Goal: Transaction & Acquisition: Purchase product/service

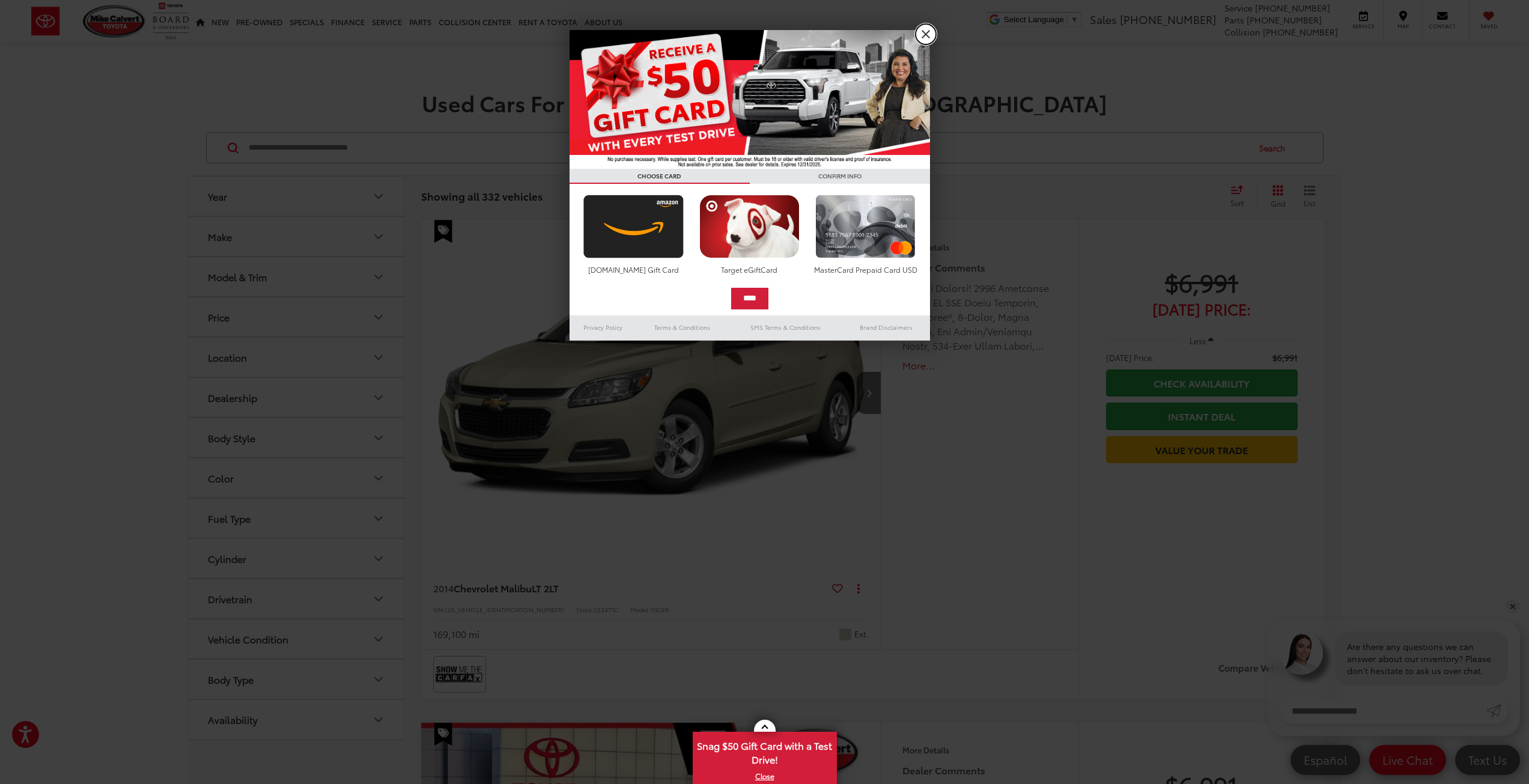
click at [922, 37] on link "X" at bounding box center [925, 34] width 20 height 20
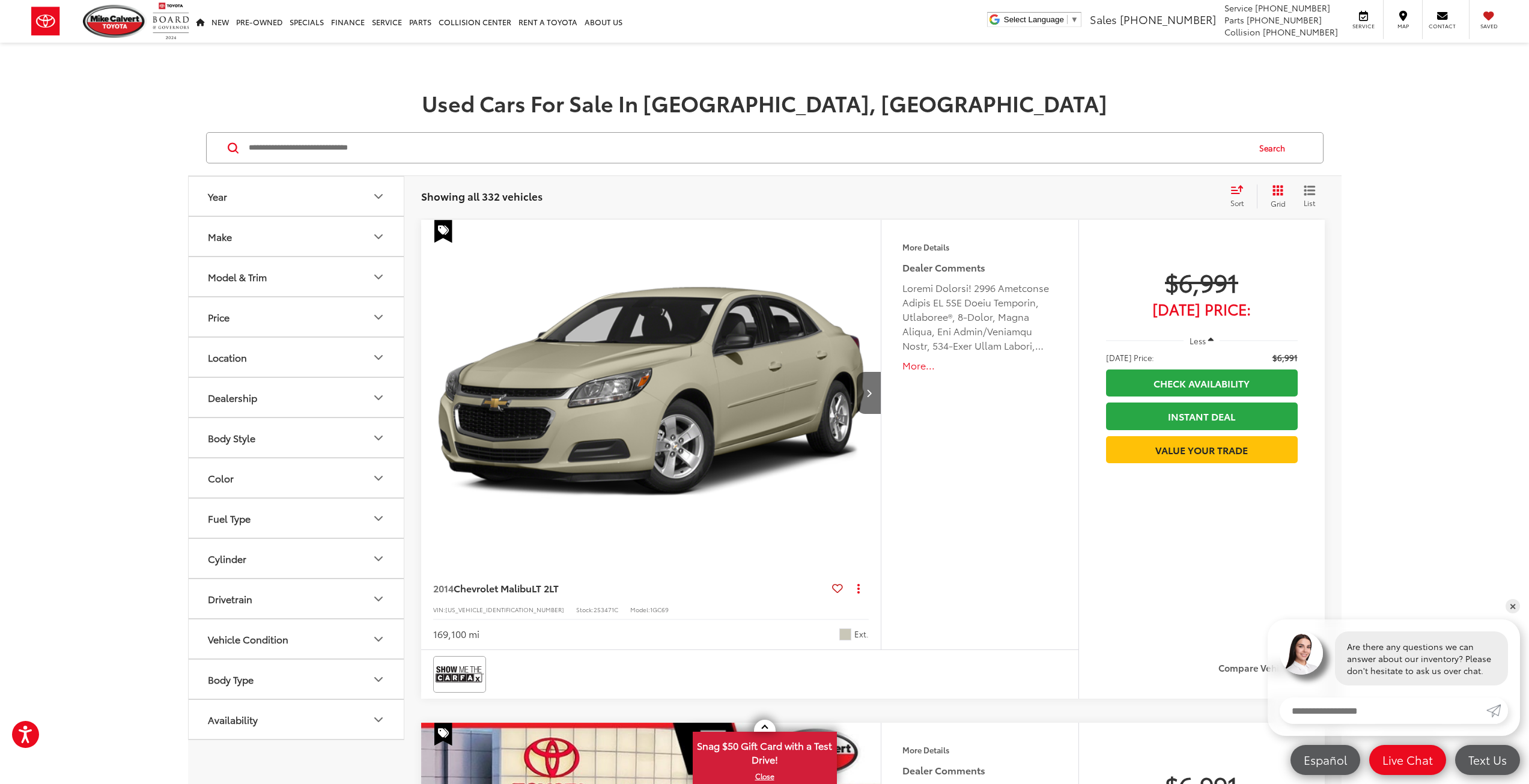
click at [383, 194] on icon "Year" at bounding box center [378, 197] width 14 height 14
drag, startPoint x: 205, startPoint y: 268, endPoint x: 348, endPoint y: 268, distance: 143.0
click at [348, 268] on div at bounding box center [347, 264] width 10 height 10
type input "****"
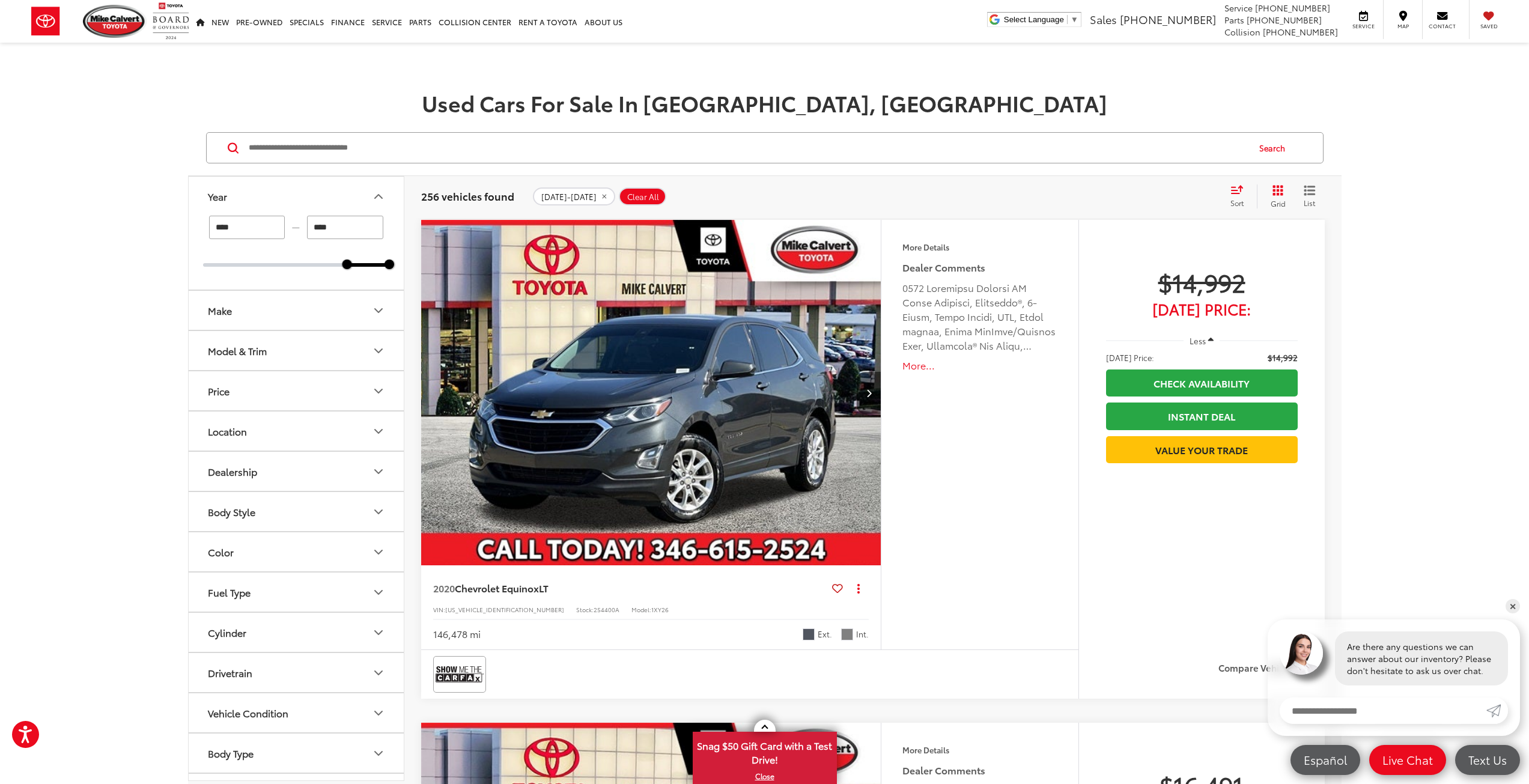
click at [380, 392] on icon "Price" at bounding box center [378, 391] width 14 height 14
drag, startPoint x: 388, startPoint y: 462, endPoint x: 215, endPoint y: 470, distance: 173.2
click at [215, 470] on div "***** — ******* 5000 28800 Special Offers Only Only show vehicles with special …" at bounding box center [296, 468] width 215 height 116
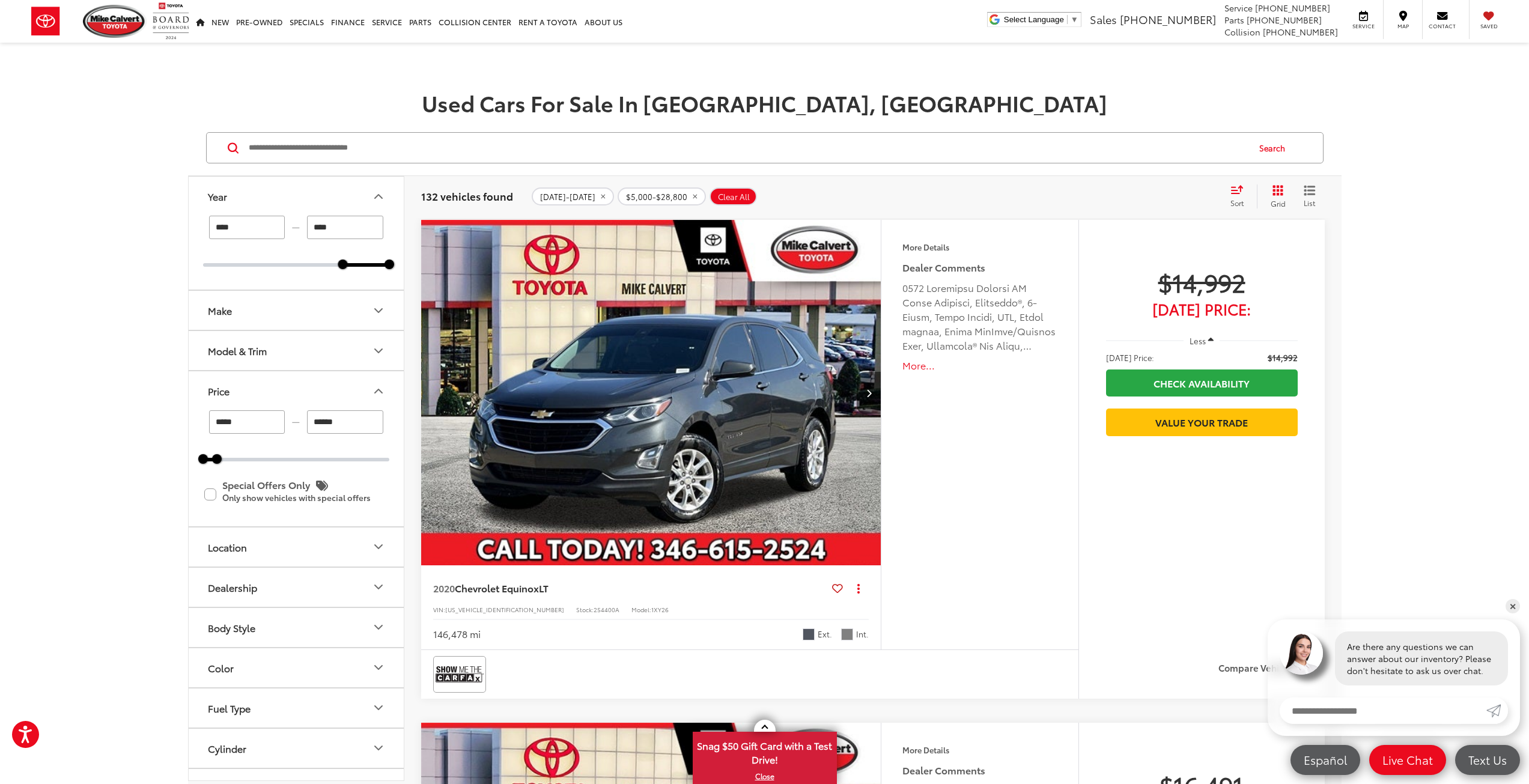
click at [378, 387] on icon "Price" at bounding box center [378, 391] width 14 height 14
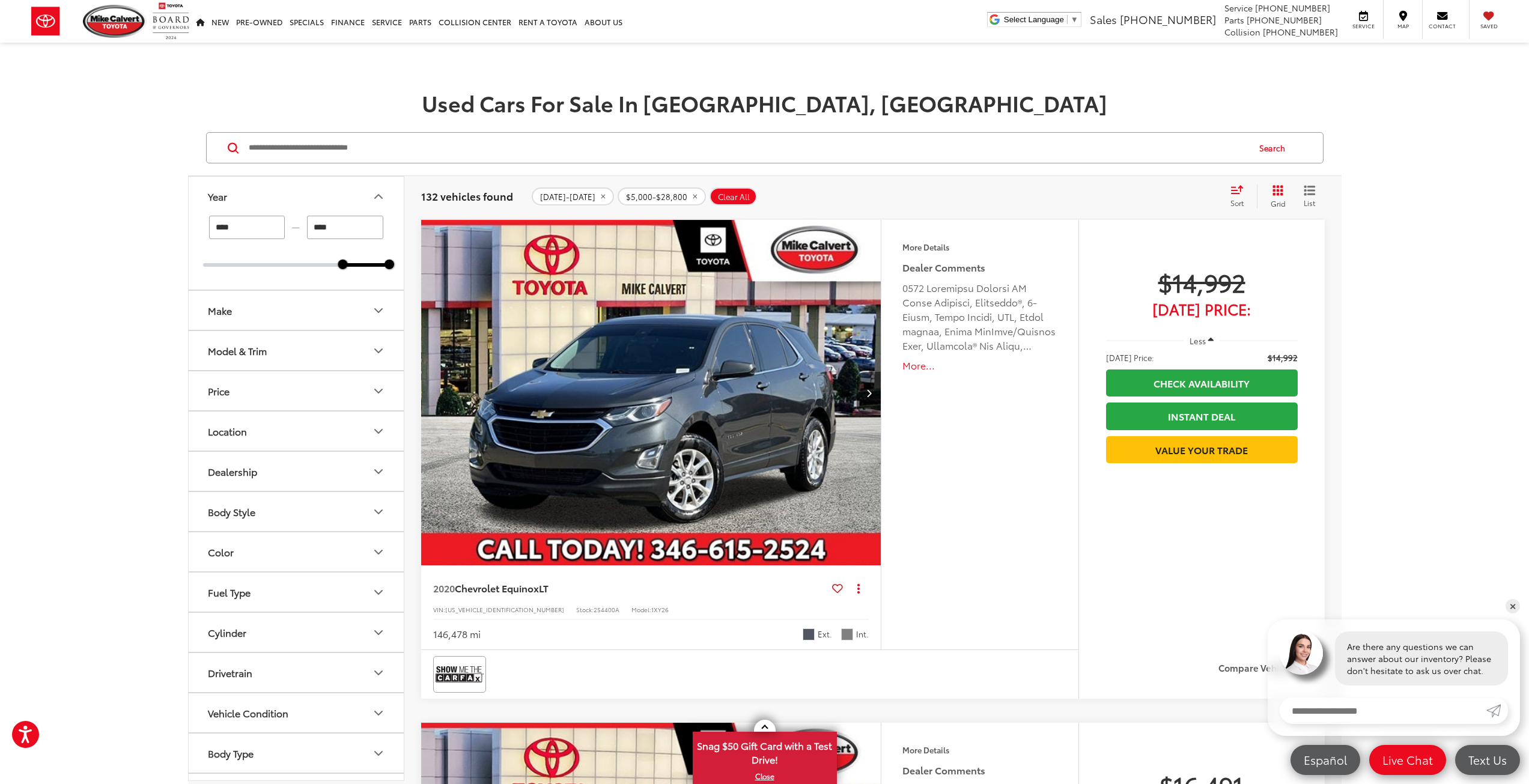
click at [373, 502] on button "Body Style" at bounding box center [297, 511] width 216 height 39
click at [209, 602] on label "4D Sedan (78)" at bounding box center [240, 600] width 74 height 20
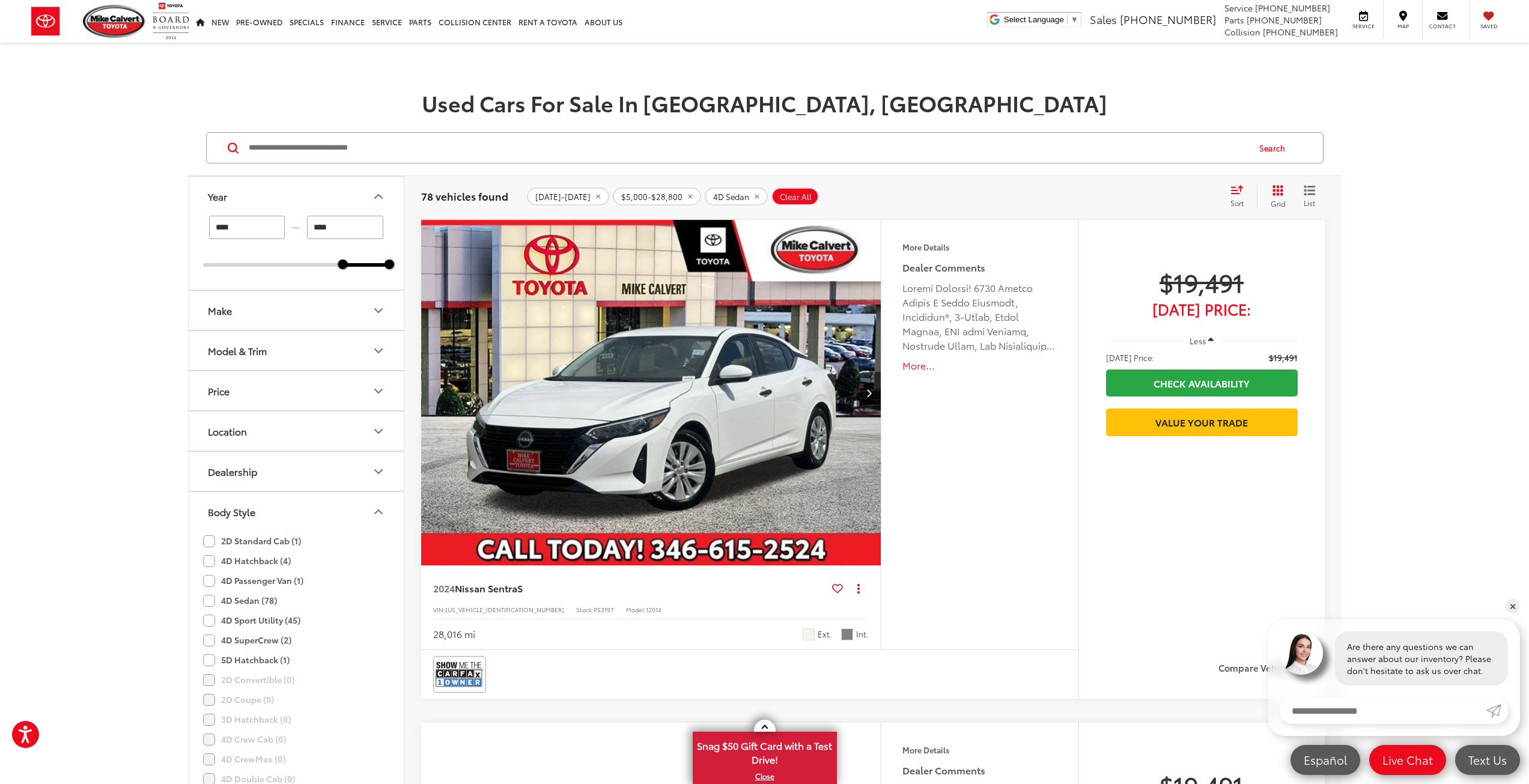
scroll to position [120, 0]
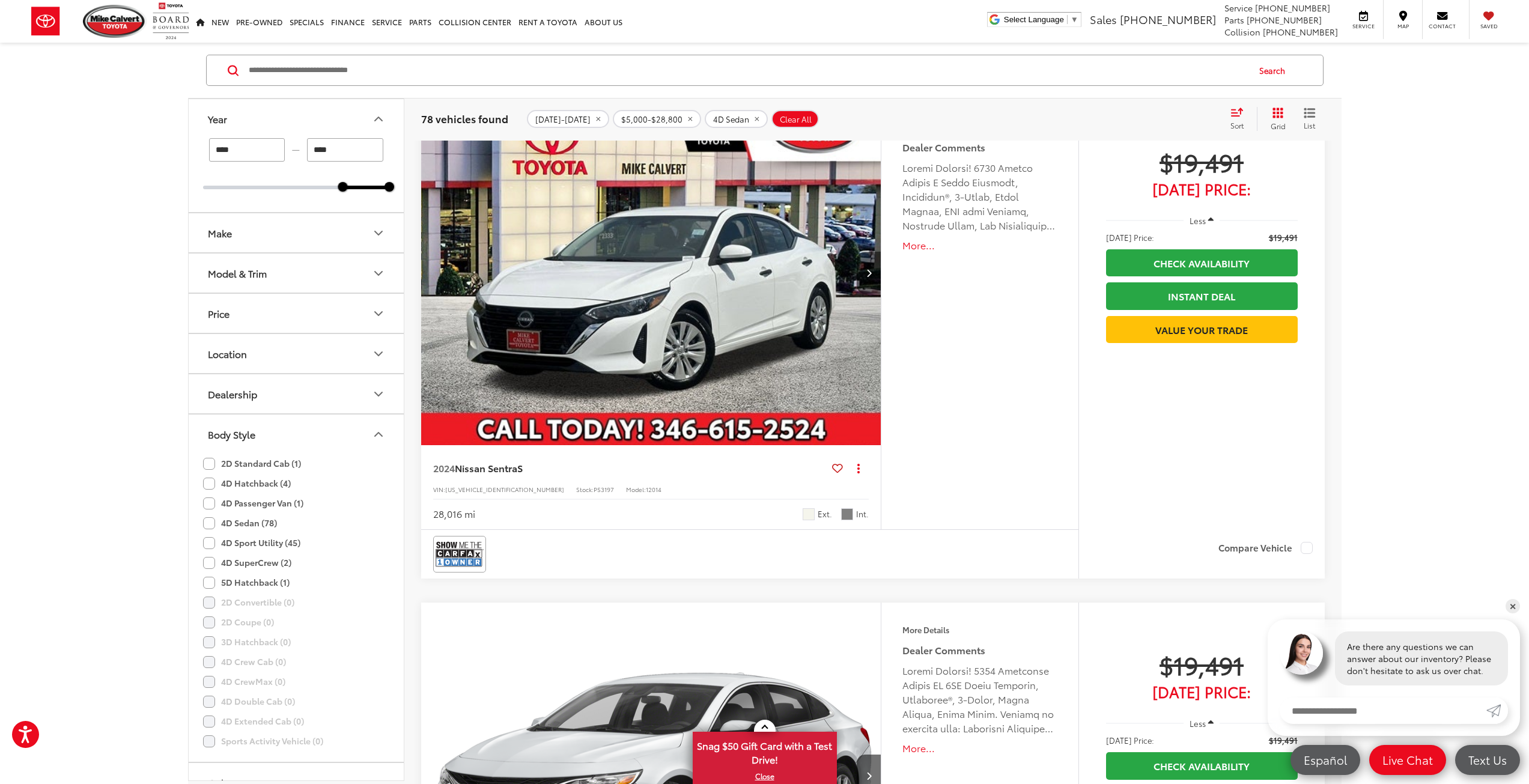
click at [380, 433] on icon "Body Style" at bounding box center [378, 434] width 14 height 14
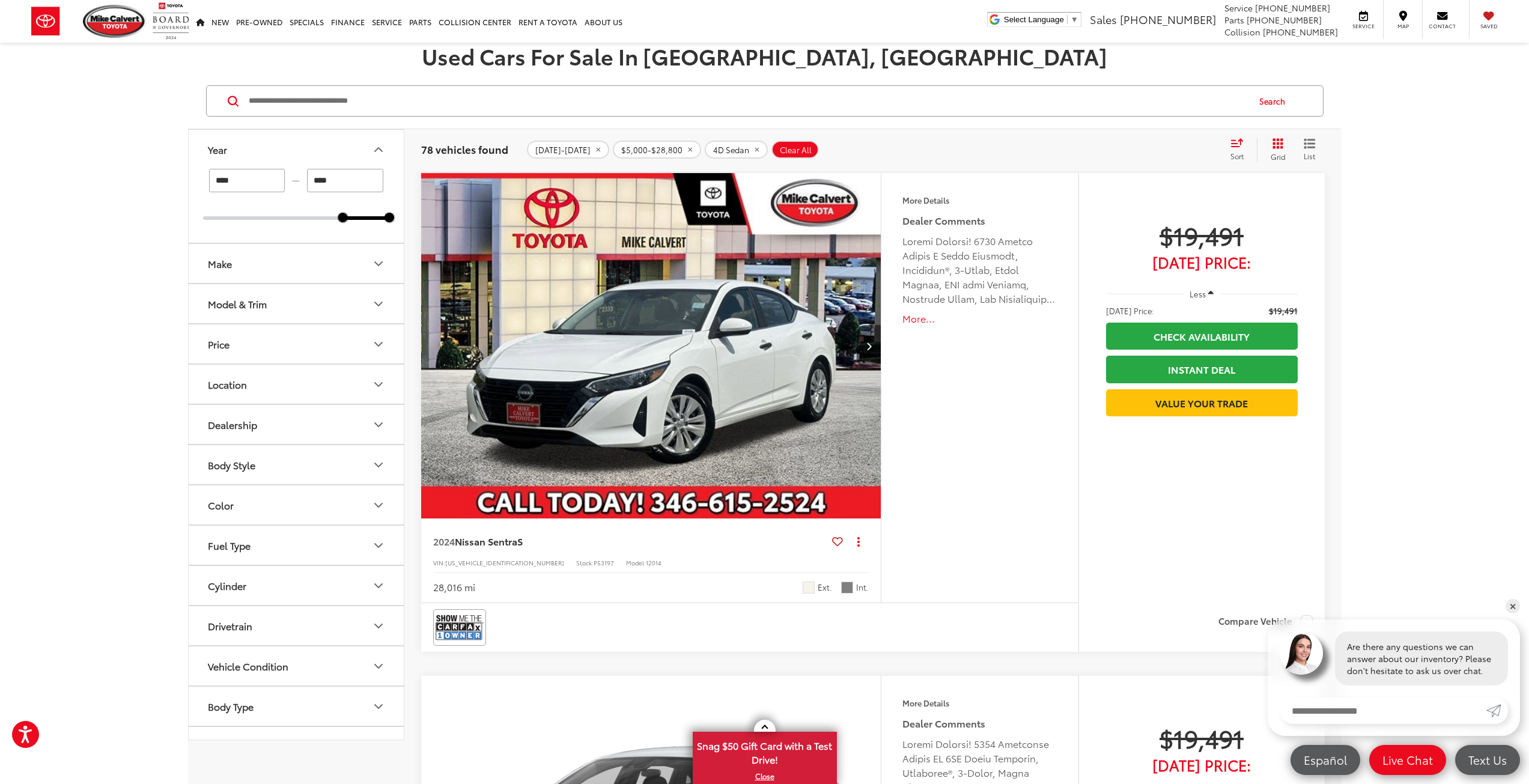
scroll to position [0, 0]
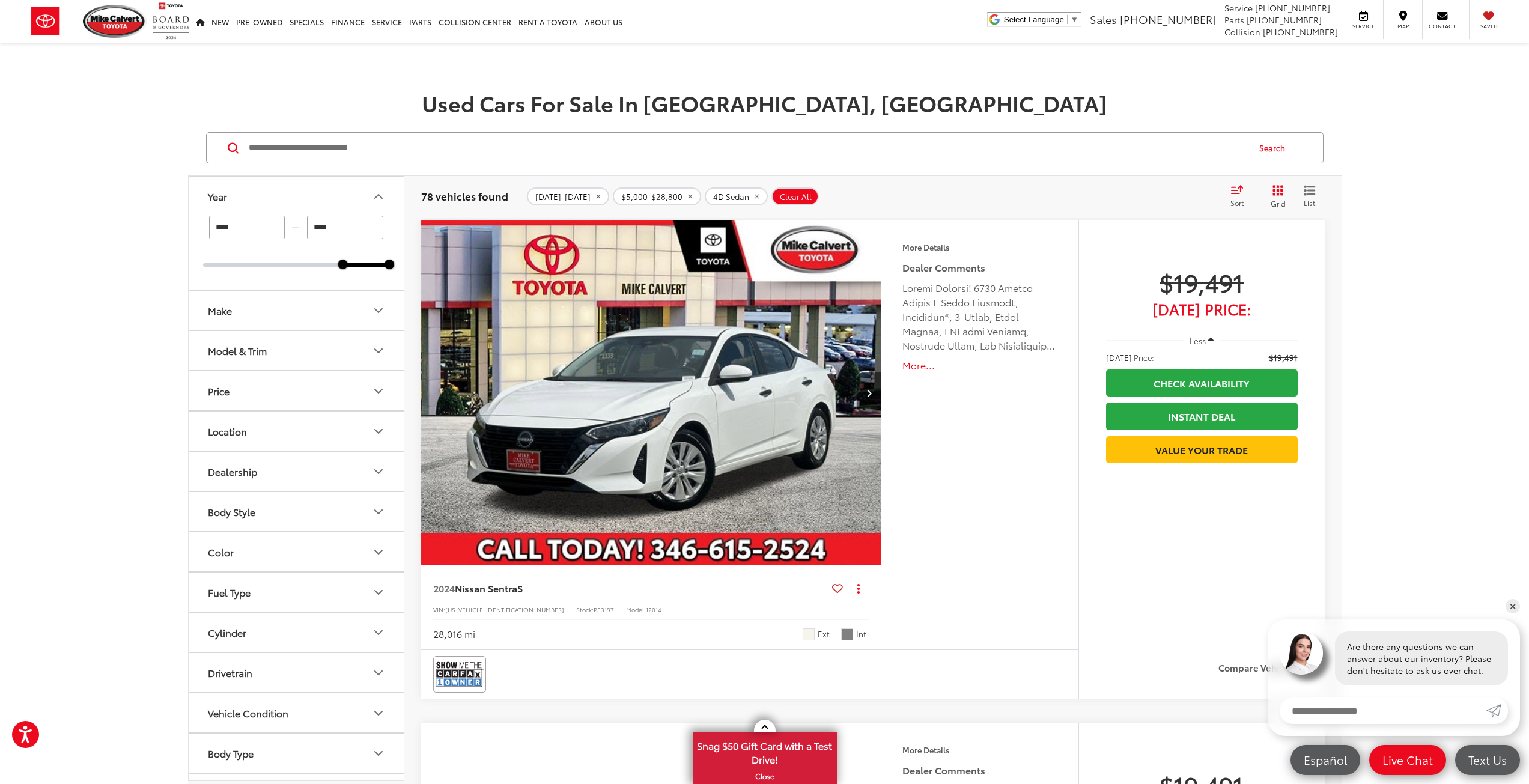
click at [376, 199] on icon "Year" at bounding box center [378, 197] width 14 height 14
click at [380, 198] on icon "Year" at bounding box center [378, 197] width 14 height 14
click at [381, 234] on icon "Make" at bounding box center [378, 237] width 14 height 14
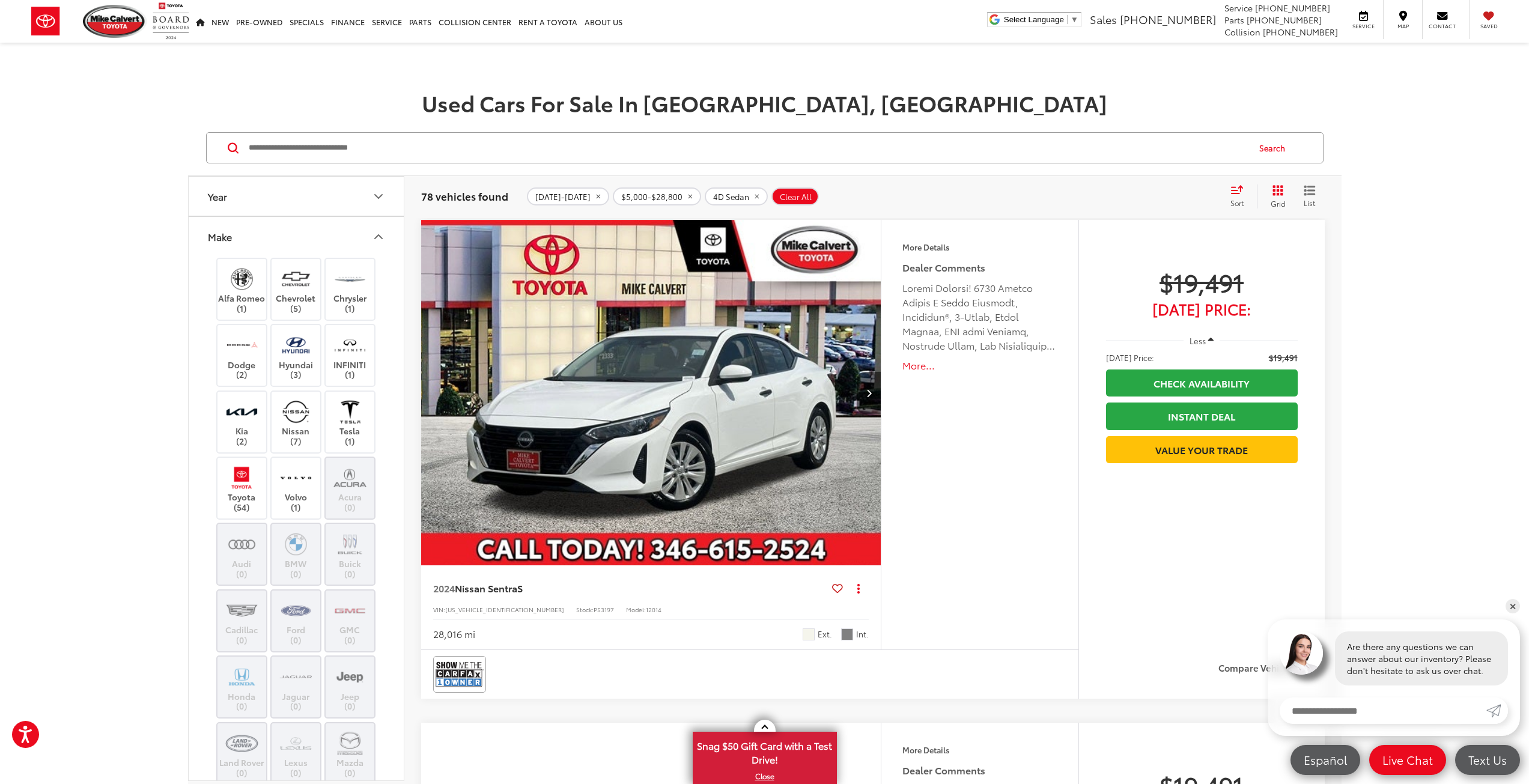
click at [381, 234] on icon "Make" at bounding box center [378, 237] width 14 height 14
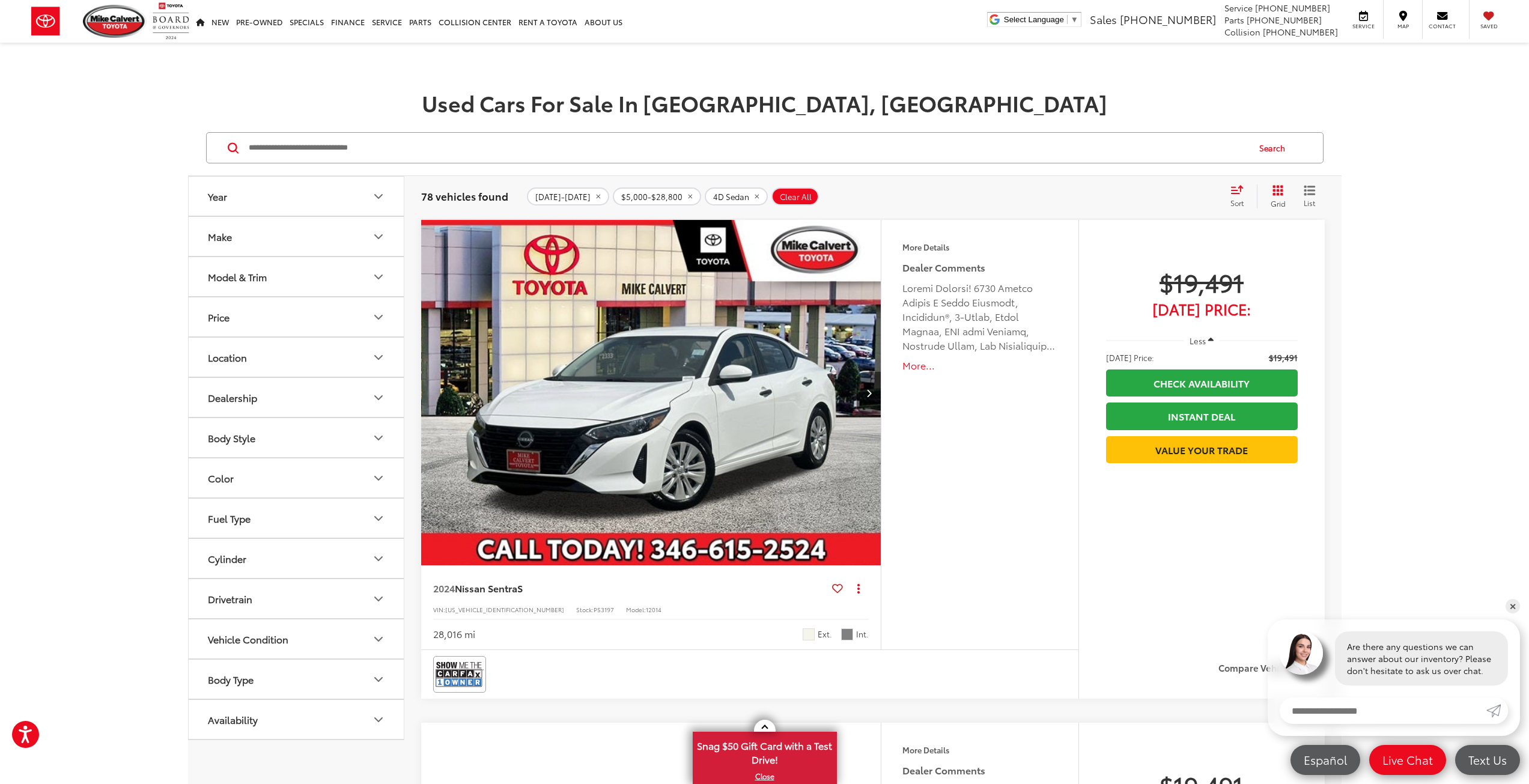
click at [382, 274] on icon "Model & Trim" at bounding box center [378, 277] width 14 height 14
click at [378, 316] on icon "Price" at bounding box center [378, 317] width 14 height 14
click at [216, 389] on div at bounding box center [213, 385] width 10 height 10
type input "******"
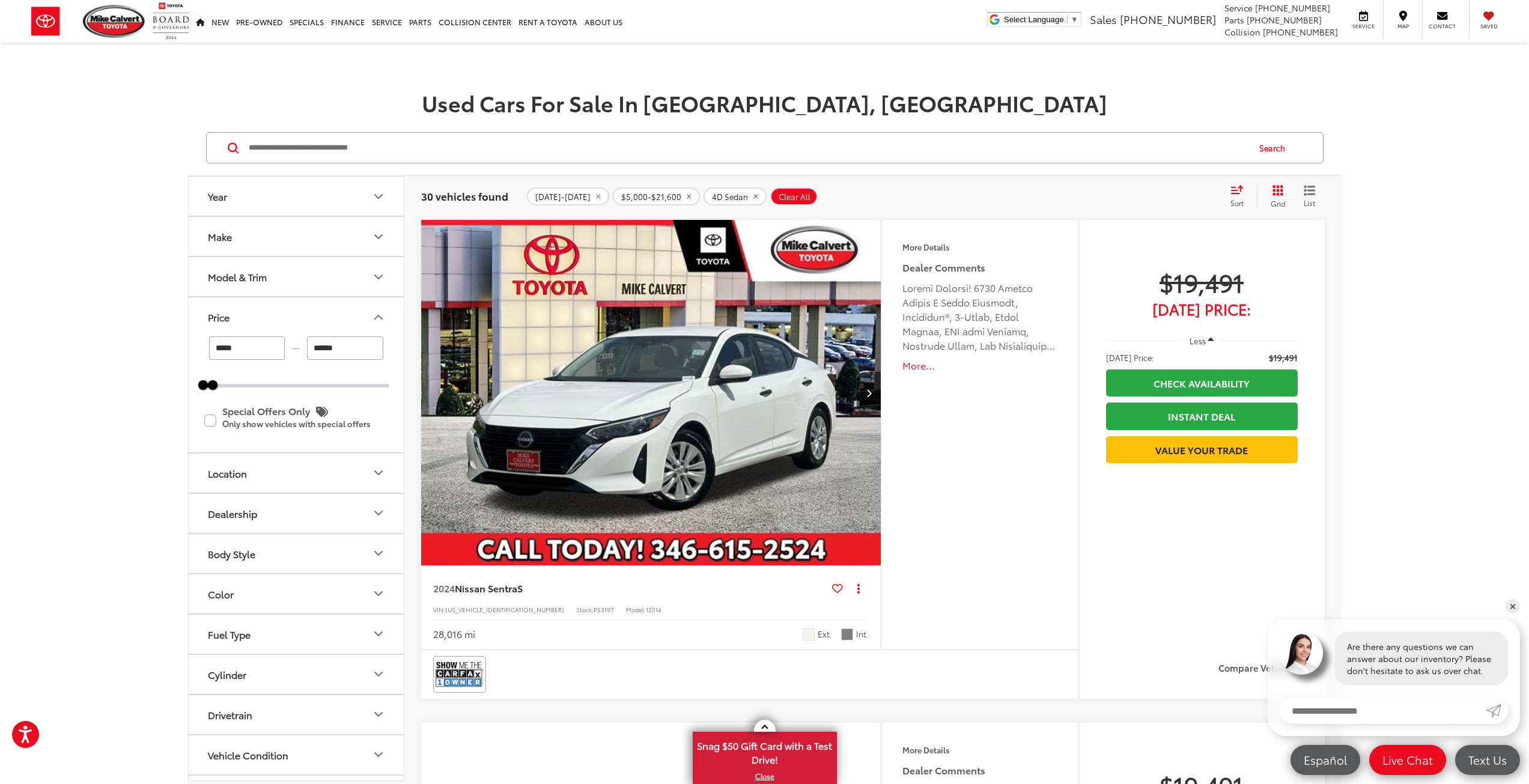
click at [380, 314] on icon "Price" at bounding box center [378, 317] width 14 height 14
click at [389, 433] on button "Body Style" at bounding box center [297, 437] width 216 height 39
click at [384, 433] on icon "Body Style" at bounding box center [378, 437] width 14 height 14
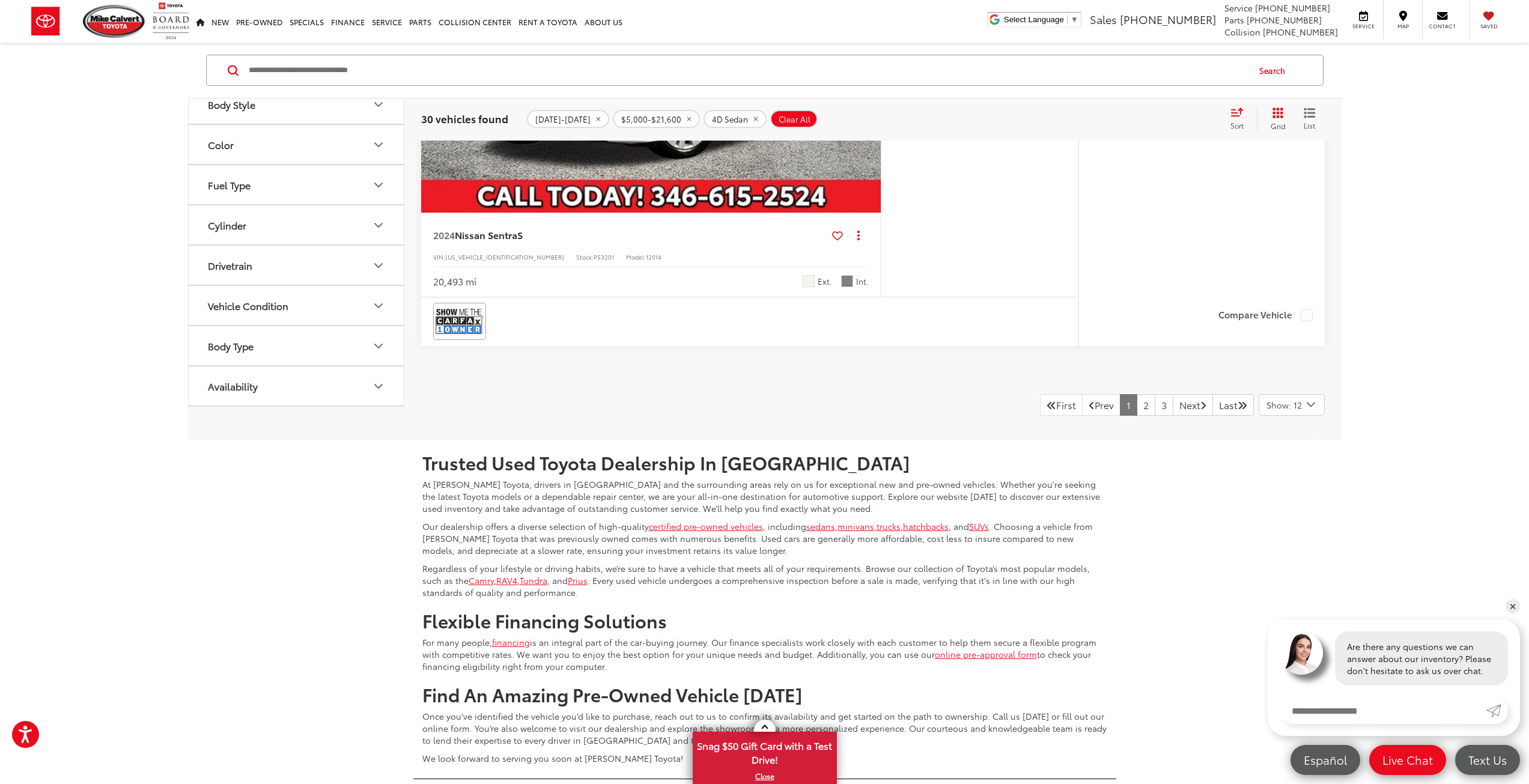
scroll to position [5825, 0]
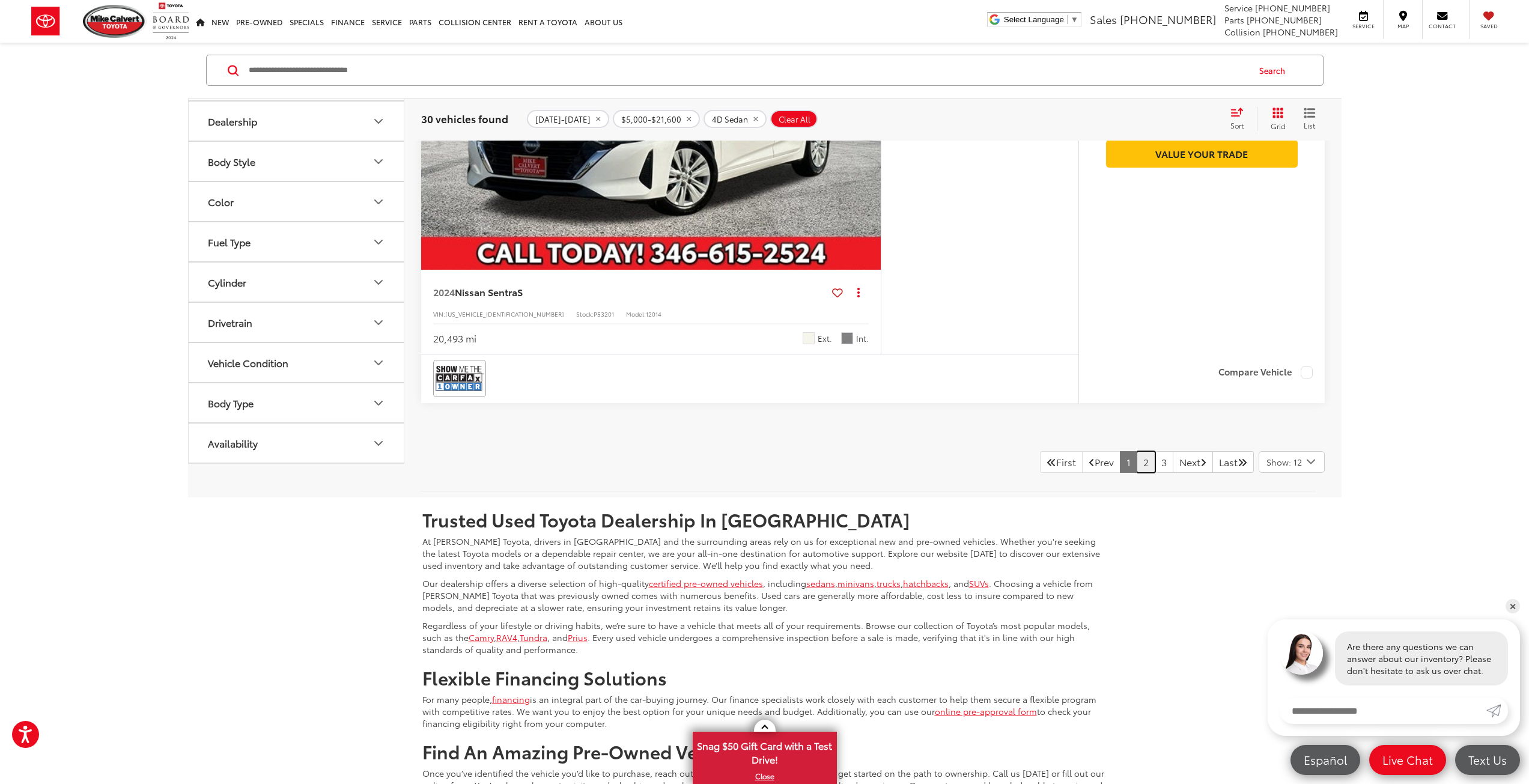
click at [1137, 461] on link "2" at bounding box center [1146, 461] width 18 height 22
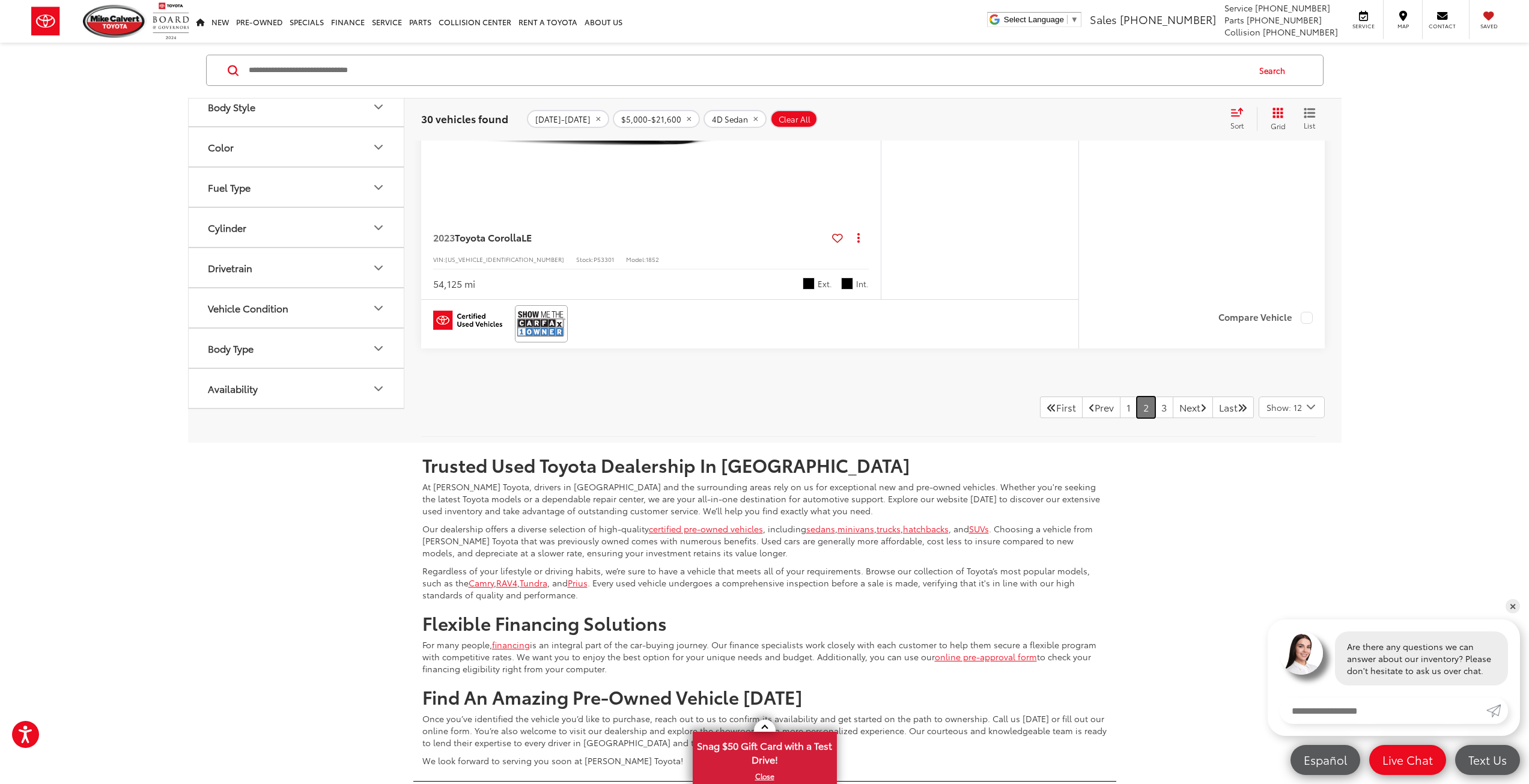
scroll to position [5885, 0]
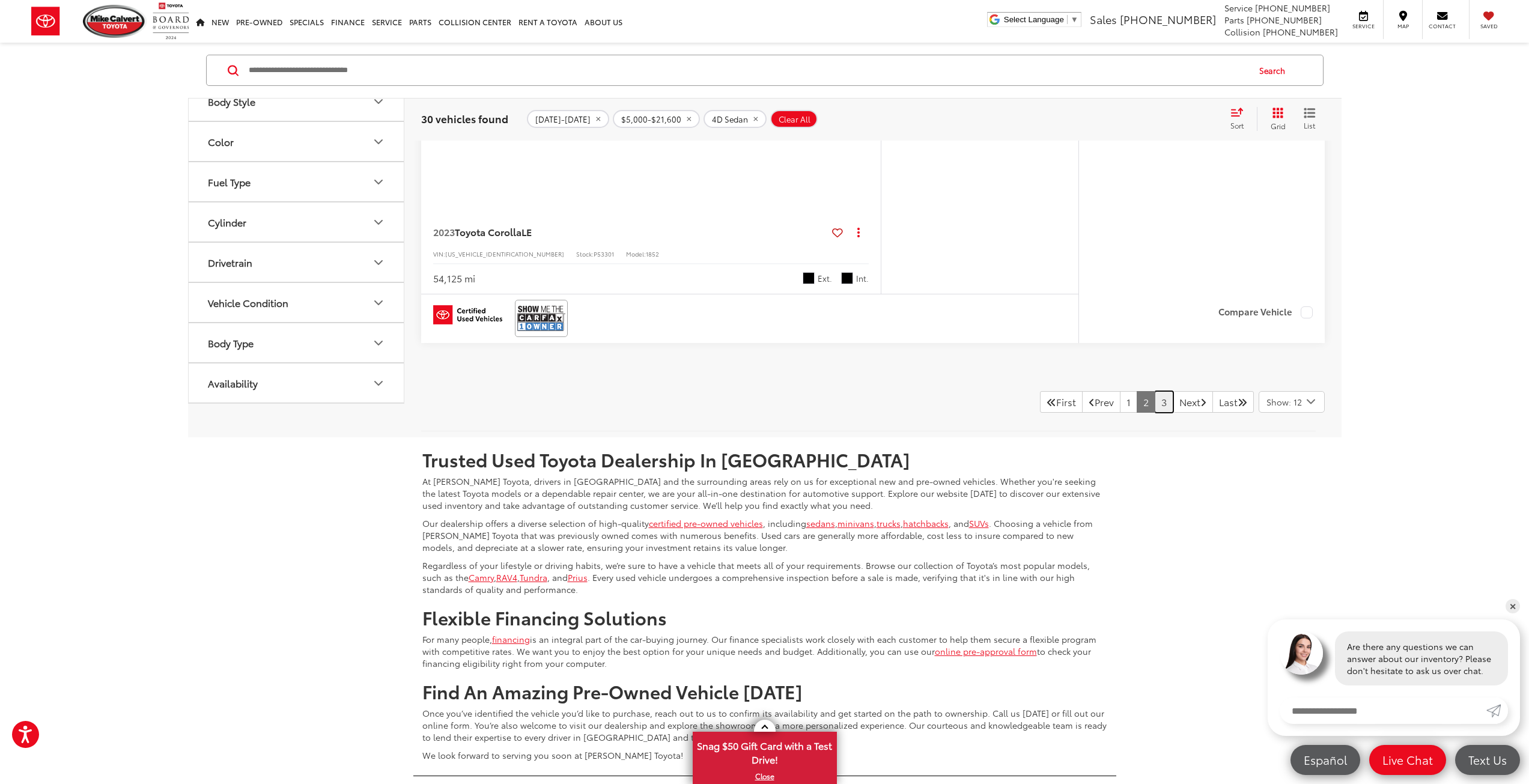
click at [1155, 405] on link "3" at bounding box center [1164, 402] width 18 height 22
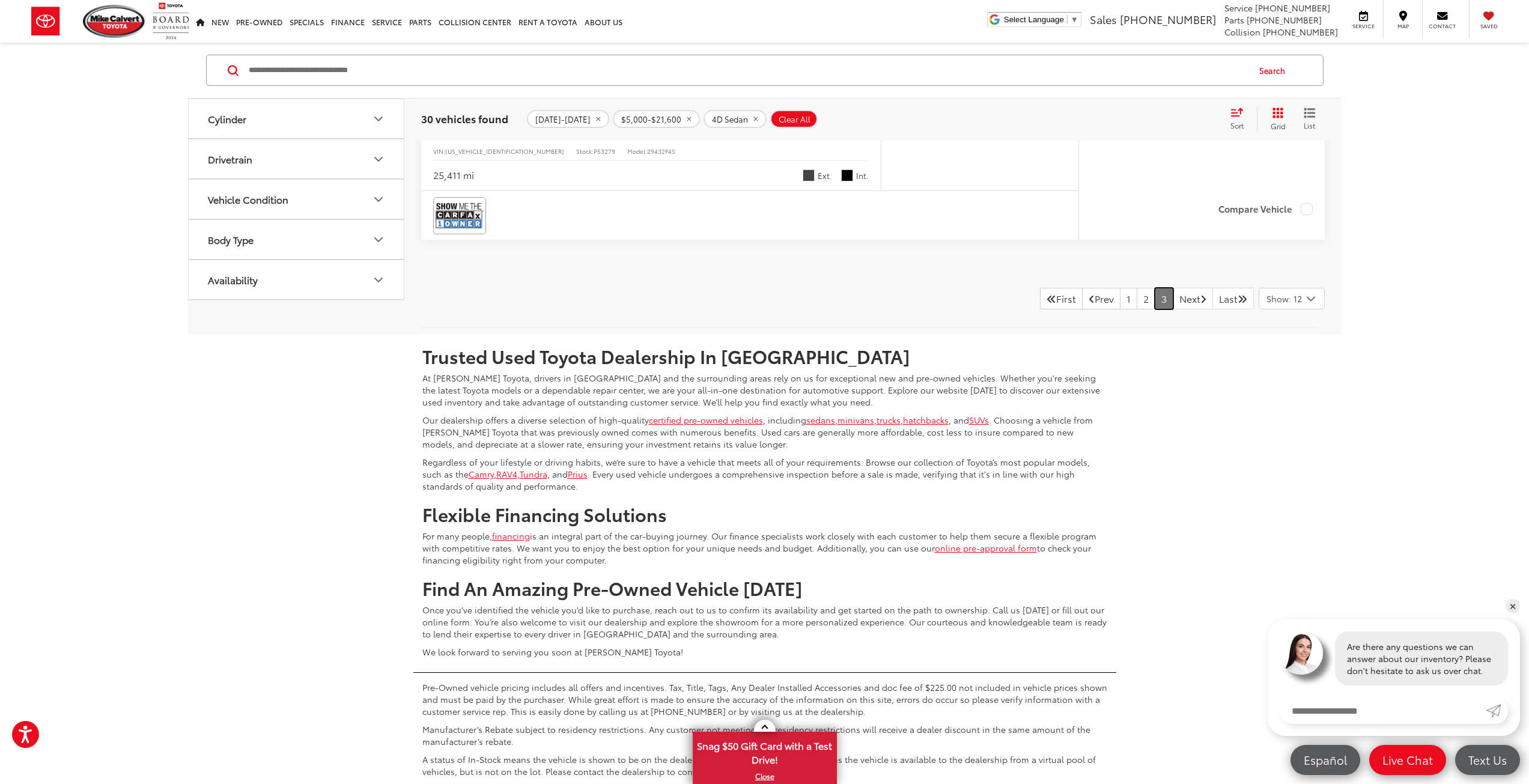
scroll to position [3020, 0]
